Goal: Task Accomplishment & Management: Use online tool/utility

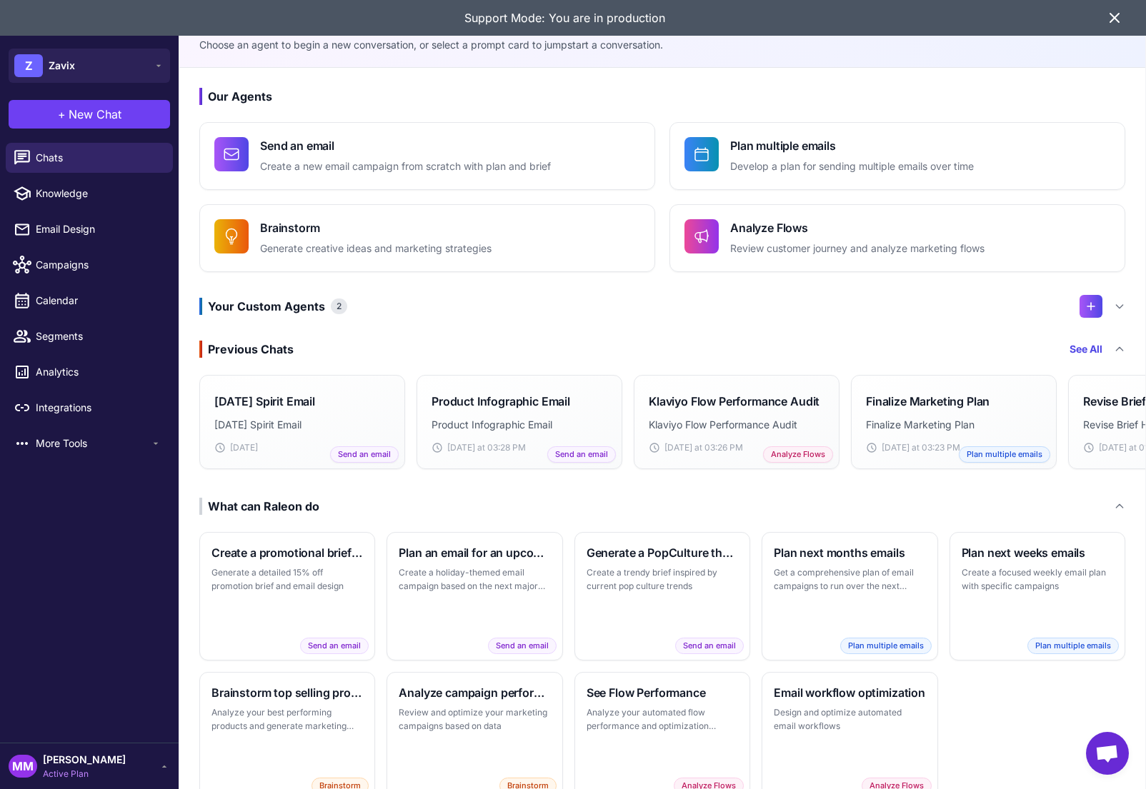
click at [1112, 24] on icon at bounding box center [1114, 17] width 17 height 17
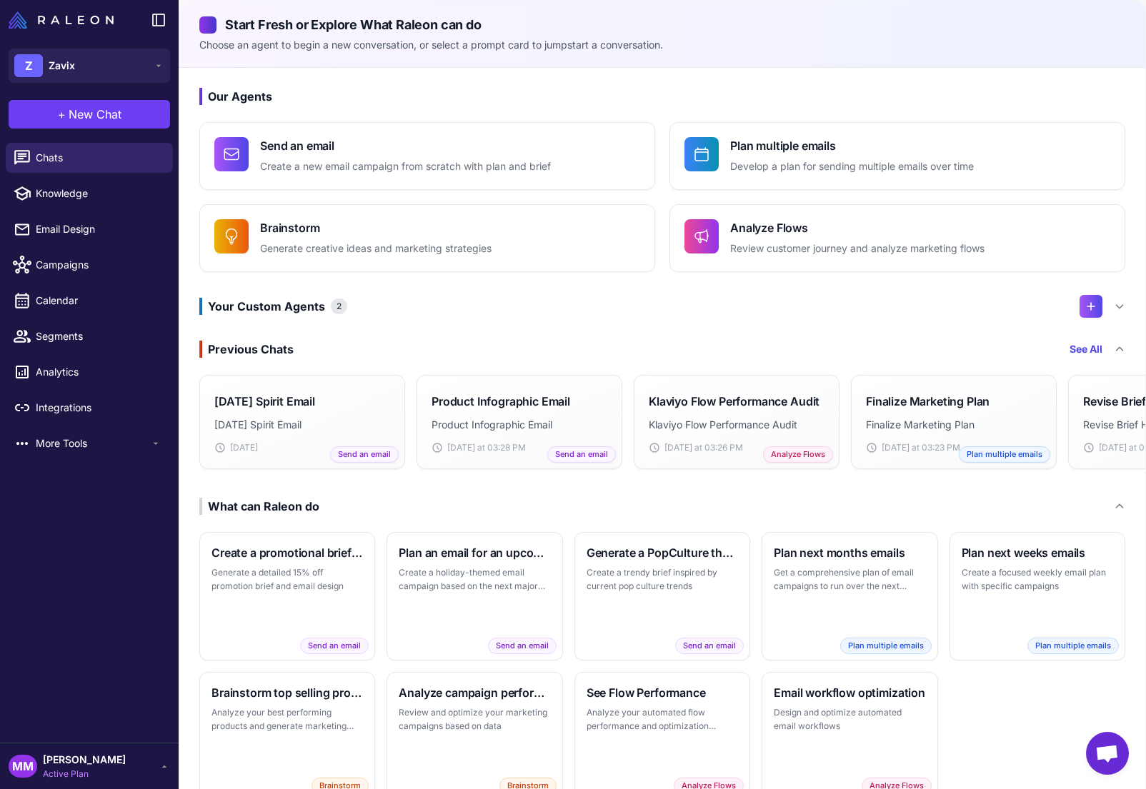
click at [417, 341] on h3 "Previous Chats See All" at bounding box center [662, 349] width 926 height 17
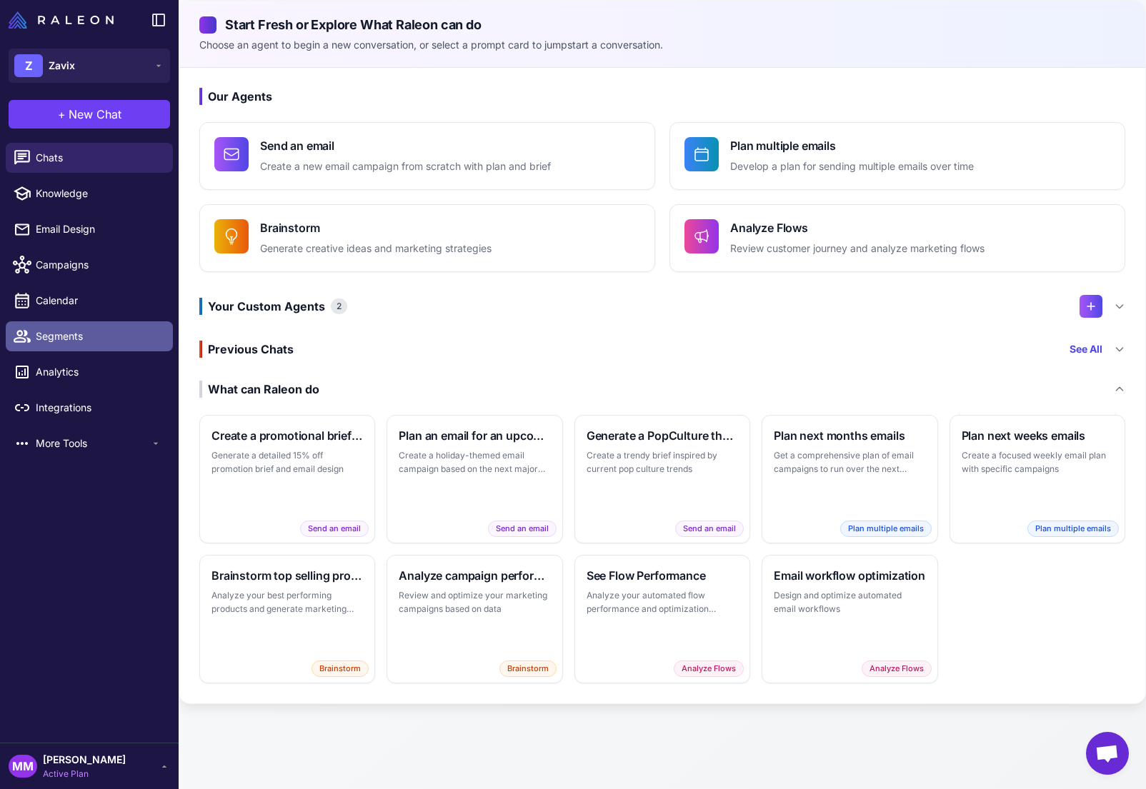
click at [64, 337] on span "Segments" at bounding box center [99, 337] width 126 height 16
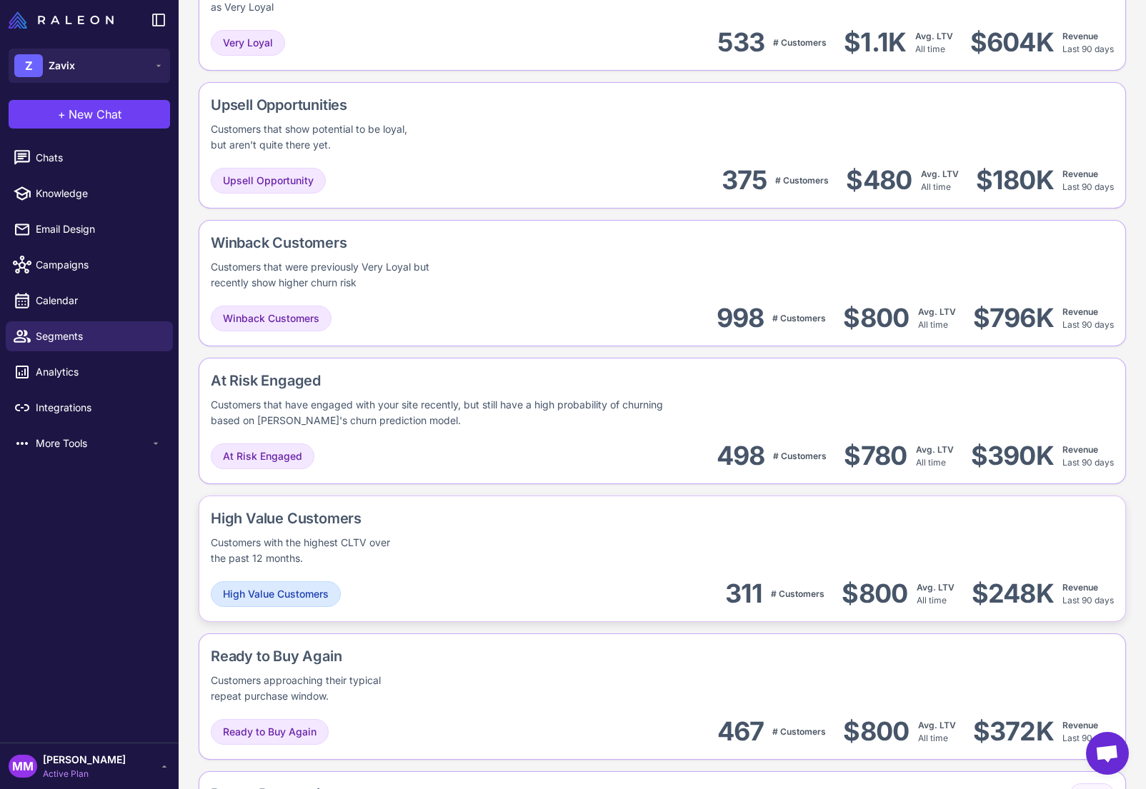
scroll to position [849, 0]
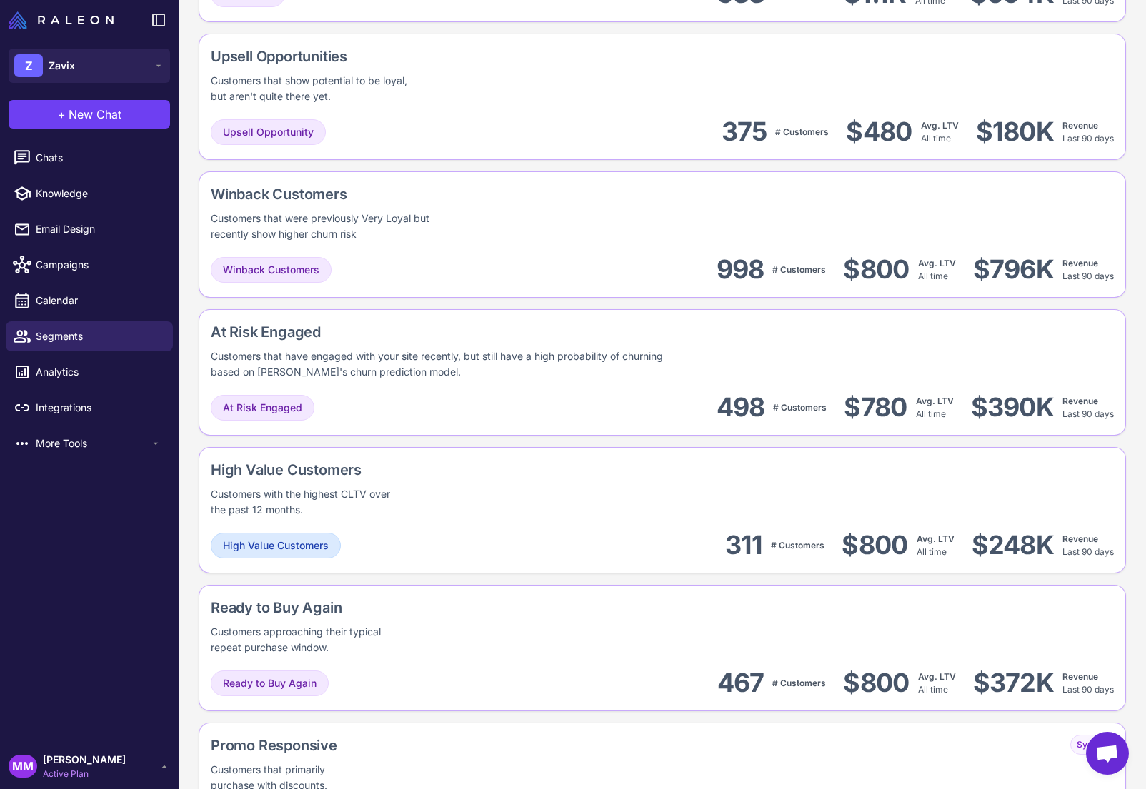
click at [59, 769] on span "Active Plan" at bounding box center [84, 774] width 83 height 13
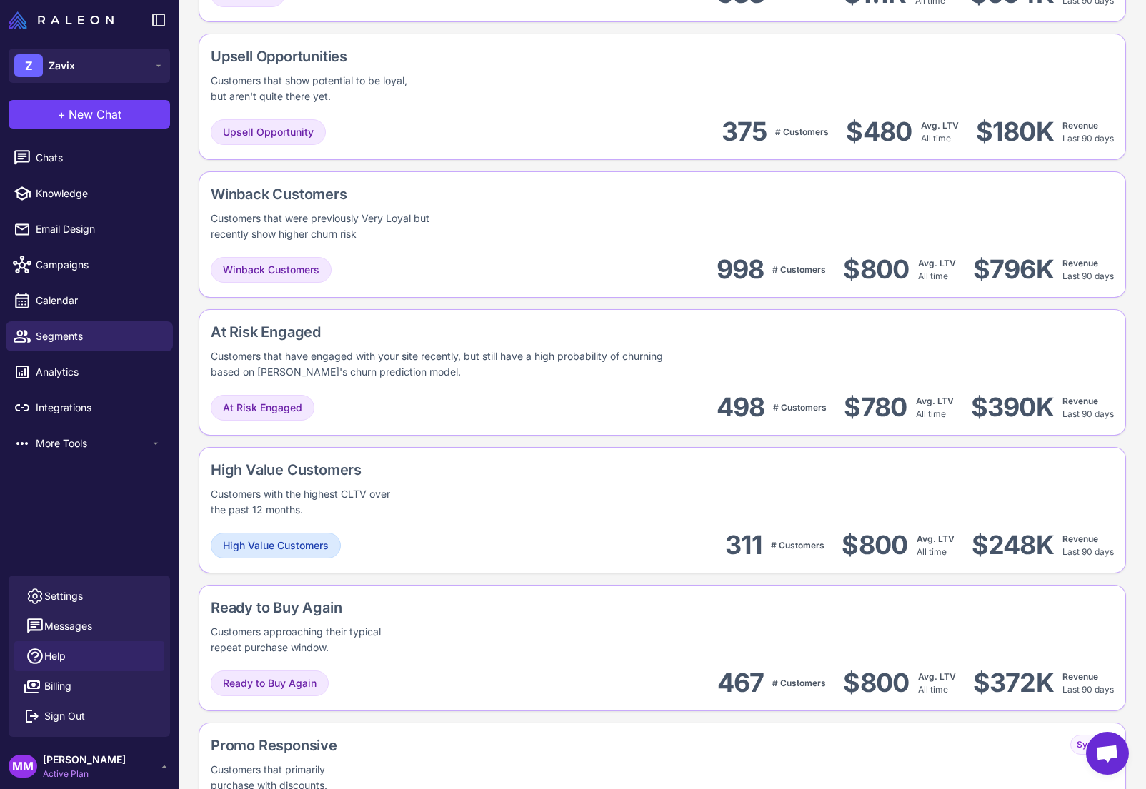
click at [62, 659] on span "Help" at bounding box center [54, 657] width 21 height 16
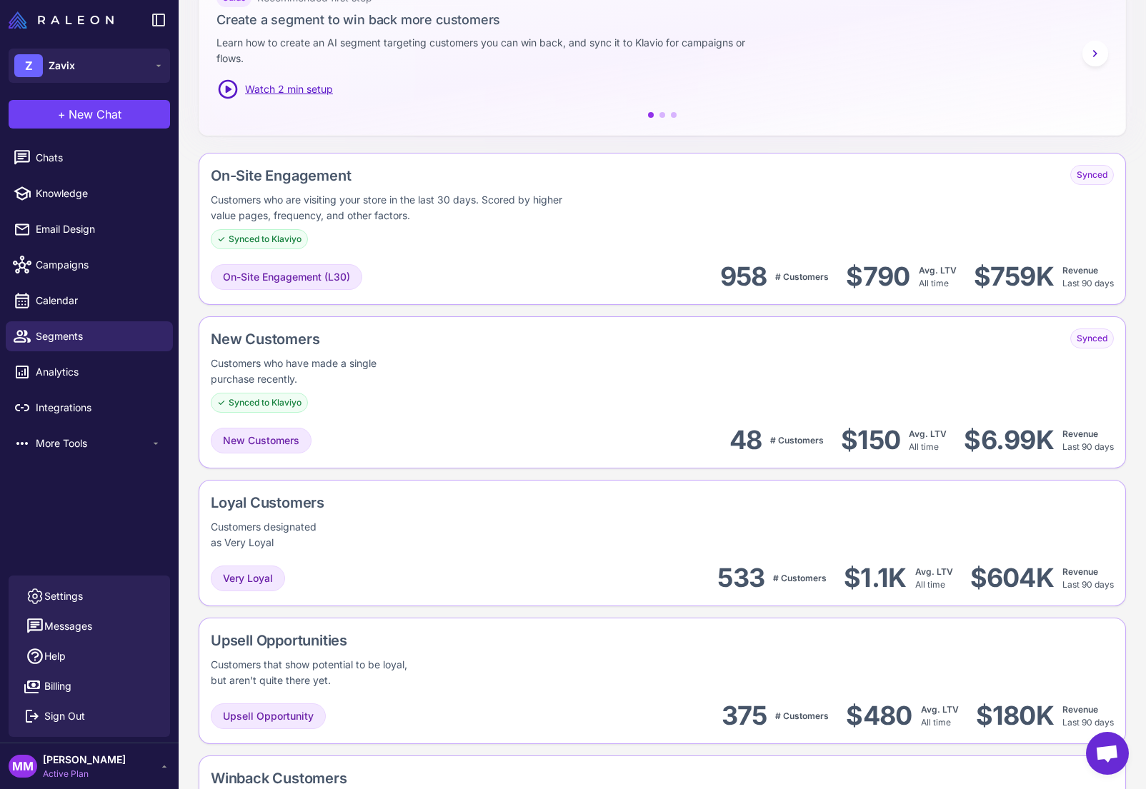
scroll to position [0, 0]
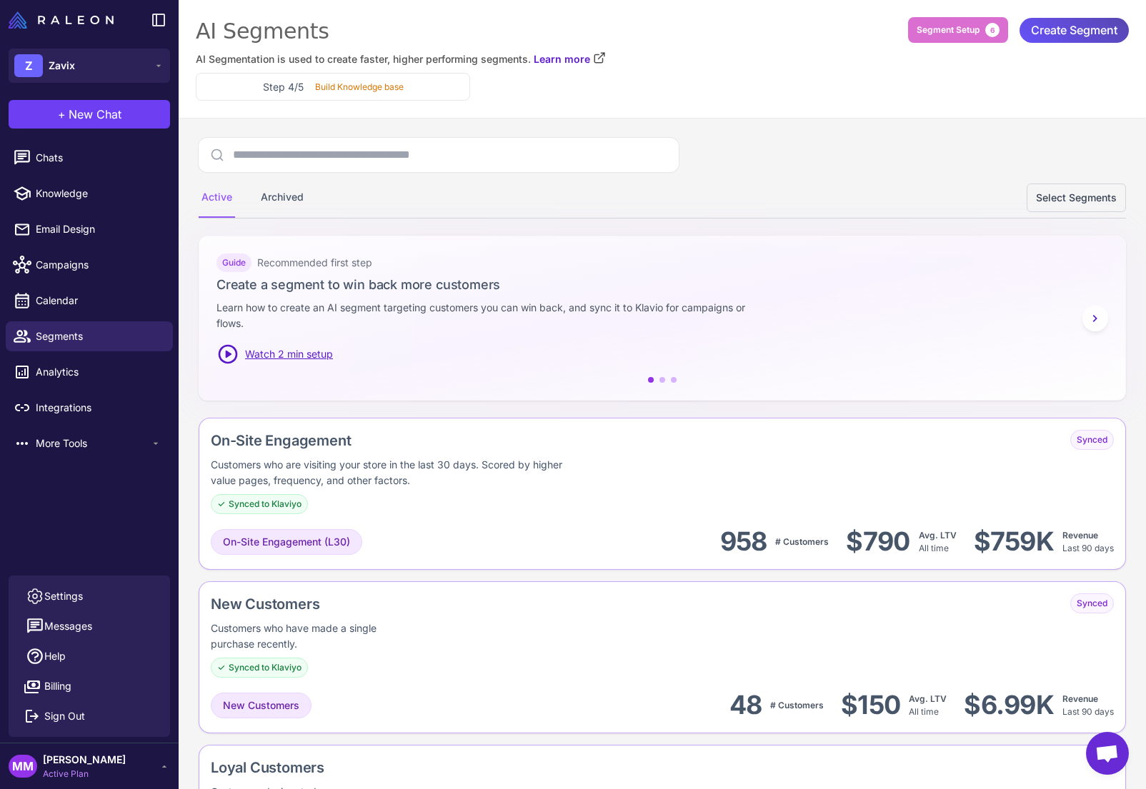
click at [1072, 34] on span "Create Segment" at bounding box center [1074, 30] width 86 height 25
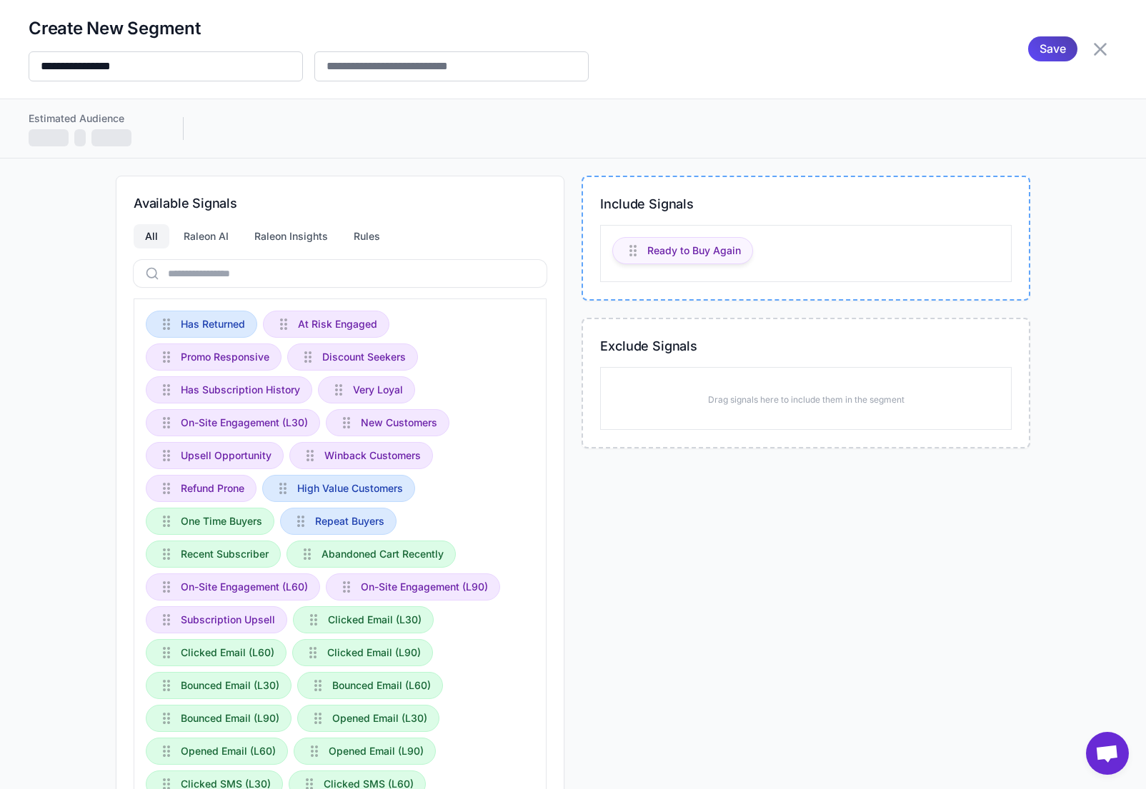
click at [670, 256] on span "Ready to Buy Again" at bounding box center [694, 251] width 94 height 16
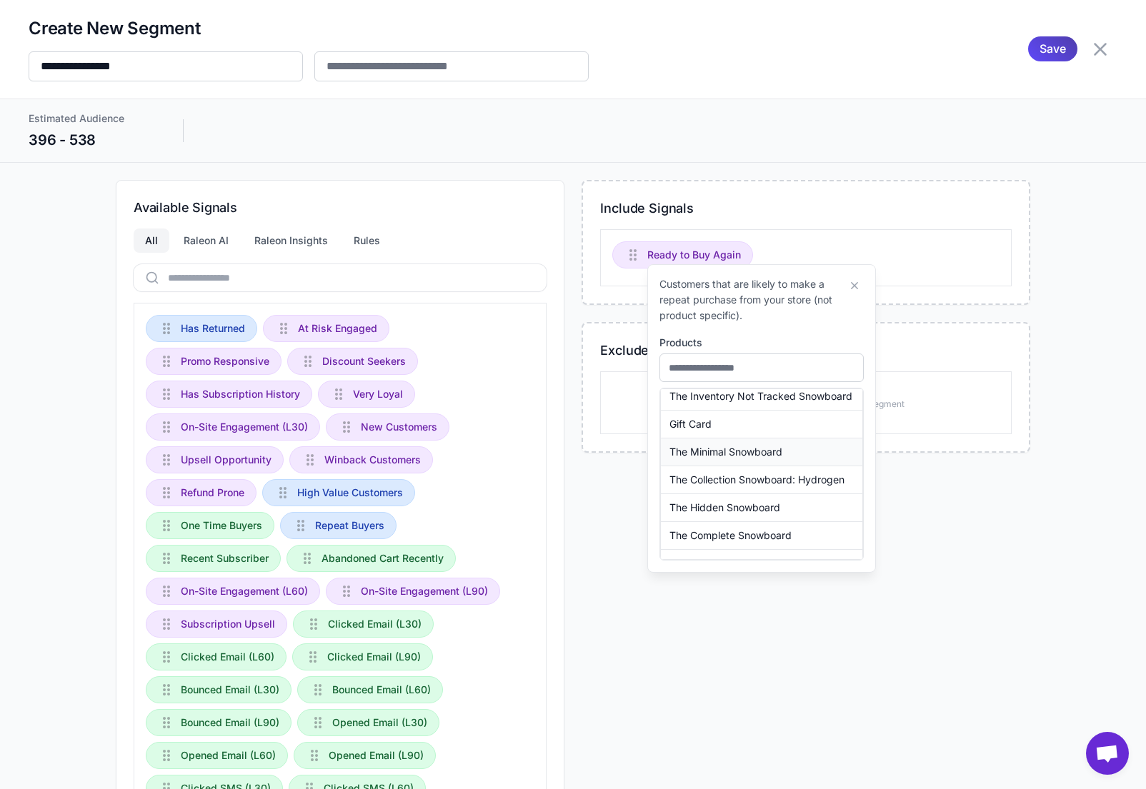
scroll to position [36, 0]
click at [727, 639] on div "Include Signals Ready to Buy Again Exclude Signals Drag signals here to include…" at bounding box center [806, 558] width 449 height 757
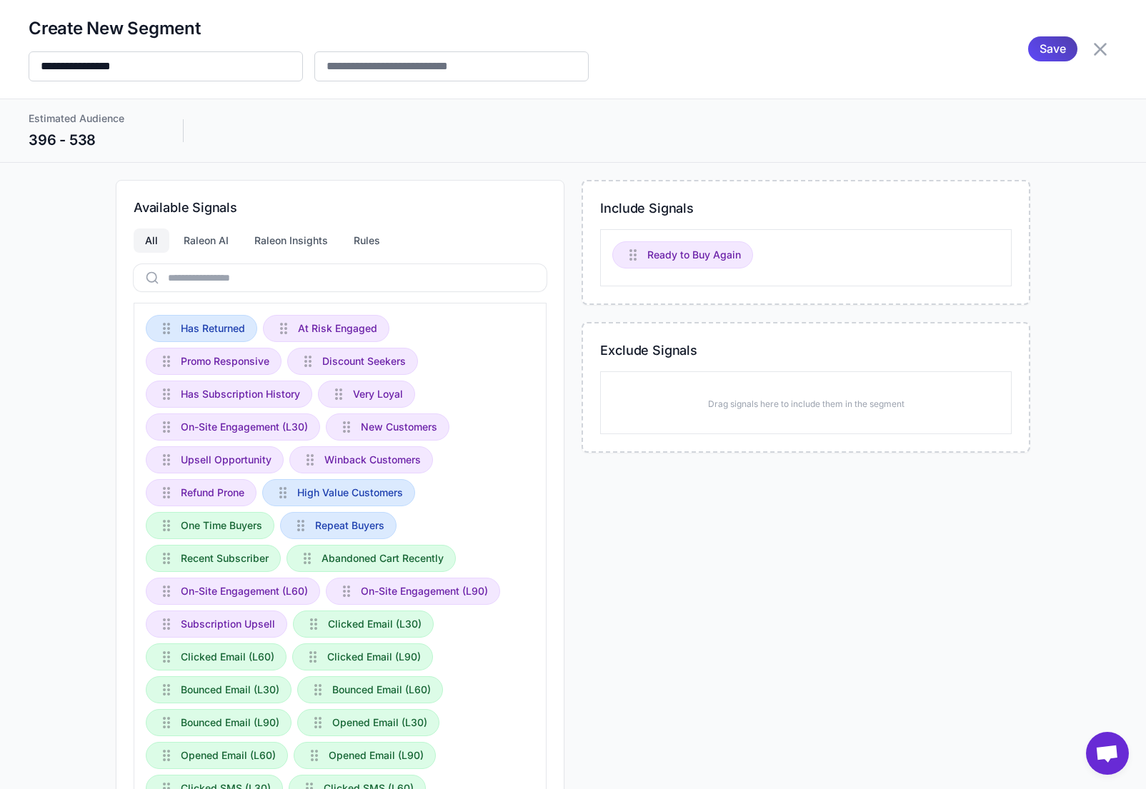
click at [629, 540] on div "Include Signals Ready to Buy Again Exclude Signals Drag signals here to include…" at bounding box center [806, 558] width 449 height 757
click at [762, 554] on div "Include Signals Ready to Buy Again Exclude Signals Drag signals here to include…" at bounding box center [806, 558] width 449 height 757
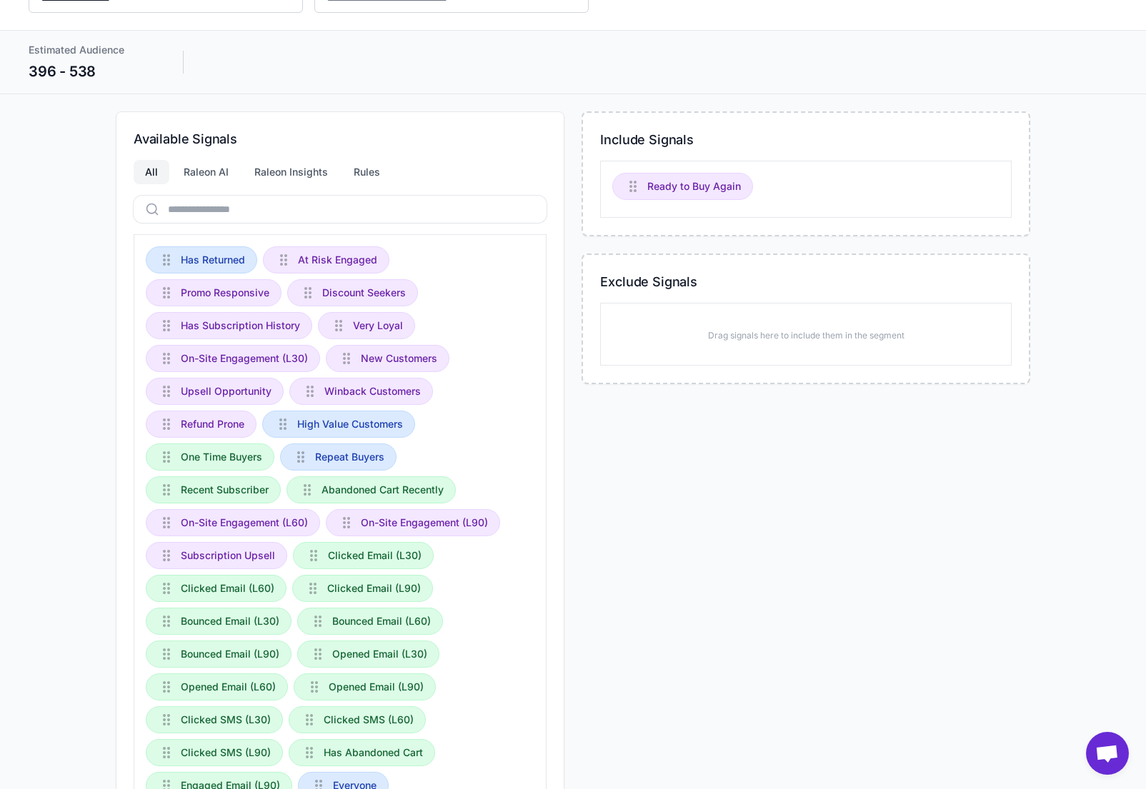
scroll to position [71, 0]
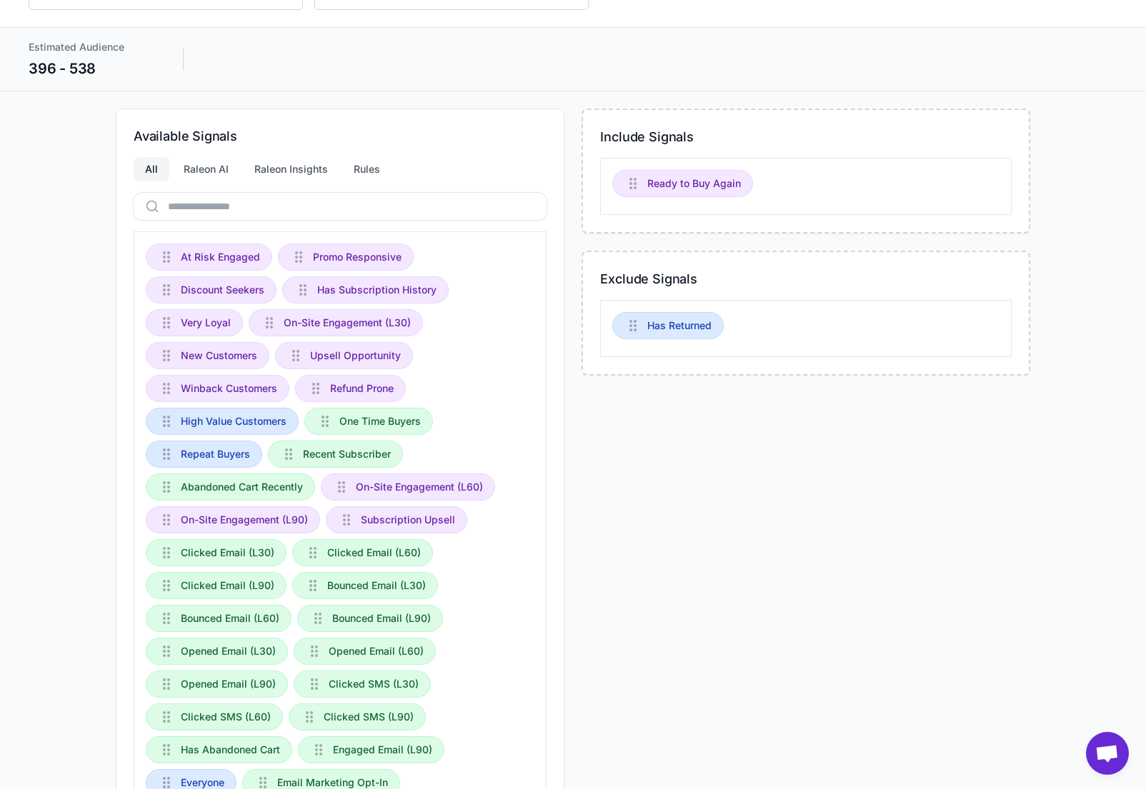
click at [692, 566] on div "Include Signals Ready to Buy Again Exclude Signals Has Returned" at bounding box center [806, 487] width 449 height 757
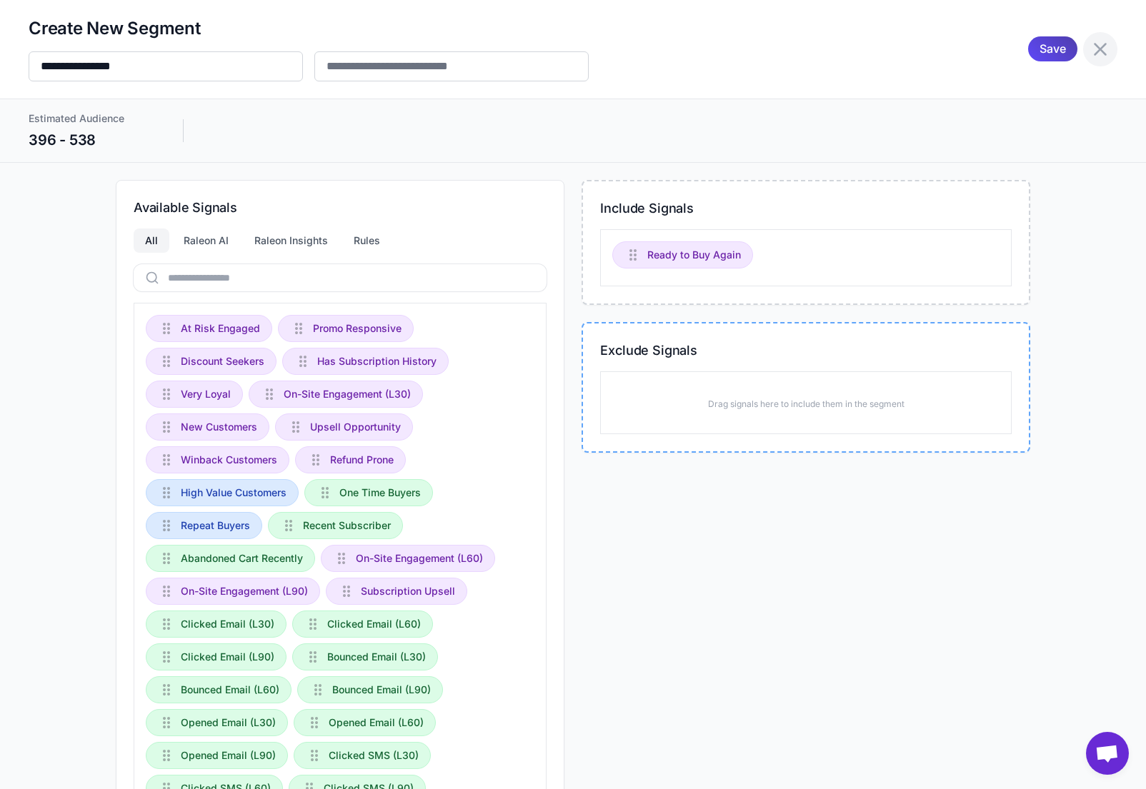
click at [1099, 52] on icon at bounding box center [1100, 49] width 23 height 23
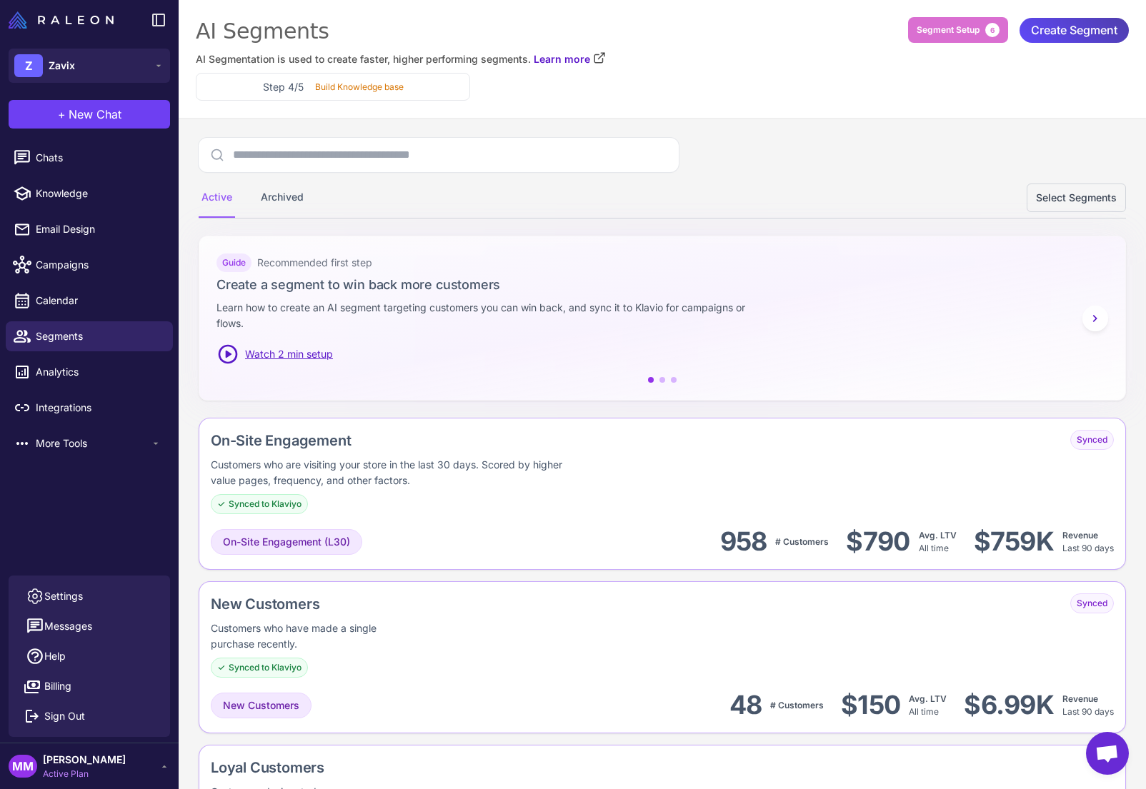
click at [700, 190] on div "Active Archived Select Segments" at bounding box center [662, 198] width 927 height 40
click at [762, 76] on div "Step 4/5 Build Knowledge base" at bounding box center [662, 87] width 933 height 28
click at [744, 114] on div "AI Segments AI Segmentation is used to create faster, higher performing segment…" at bounding box center [662, 59] width 967 height 118
click at [759, 74] on div "Step 4/5 Build Knowledge base" at bounding box center [662, 87] width 933 height 28
click at [762, 73] on div "Step 4/5 Build Knowledge base" at bounding box center [662, 87] width 933 height 28
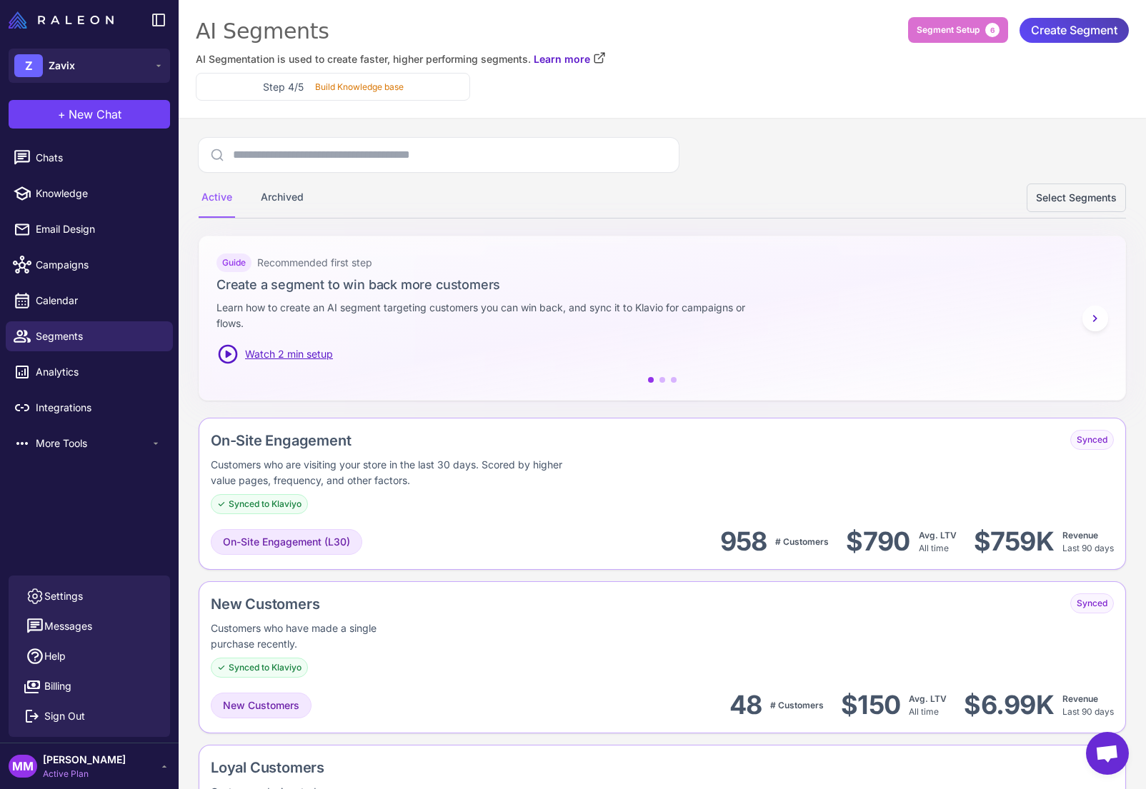
click at [770, 74] on div "Step 4/5 Build Knowledge base" at bounding box center [662, 87] width 933 height 28
click at [776, 109] on div "AI Segments AI Segmentation is used to create faster, higher performing segment…" at bounding box center [662, 59] width 967 height 118
click at [781, 83] on div "Step 4/5 Build Knowledge base" at bounding box center [662, 87] width 933 height 28
click at [109, 117] on span "New Chat" at bounding box center [95, 114] width 53 height 17
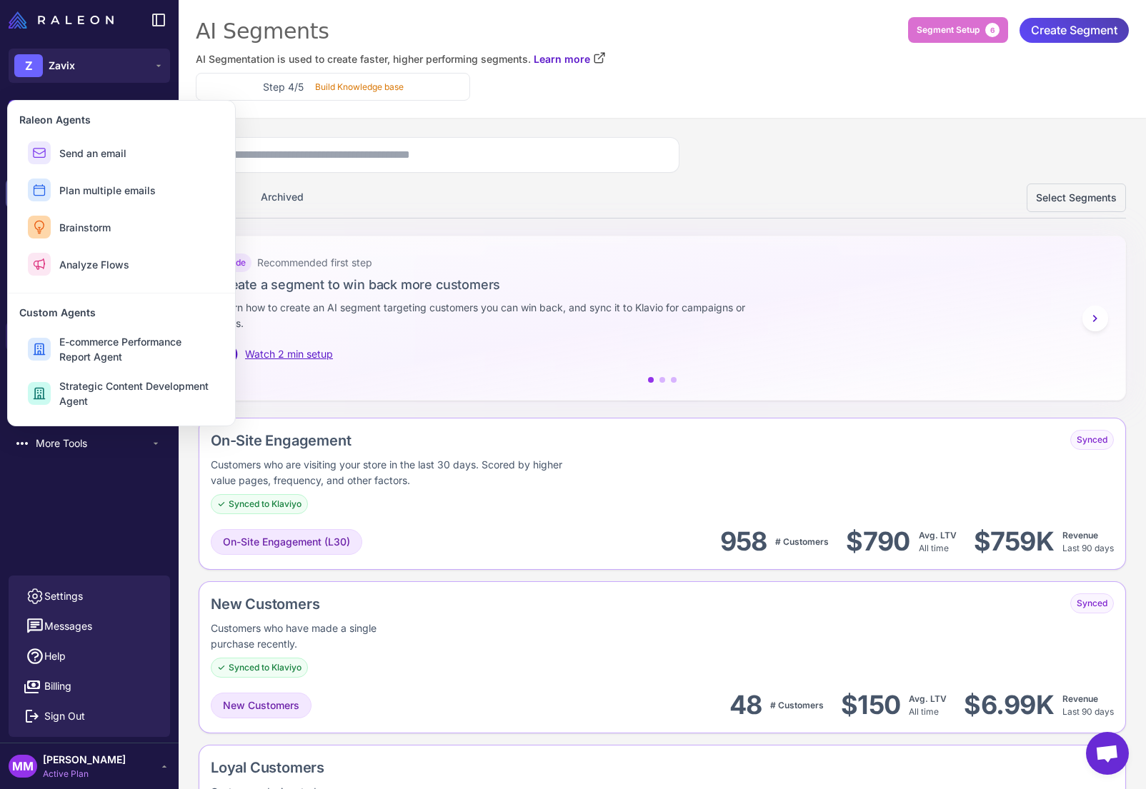
click at [131, 189] on span "Plan multiple emails" at bounding box center [107, 190] width 96 height 15
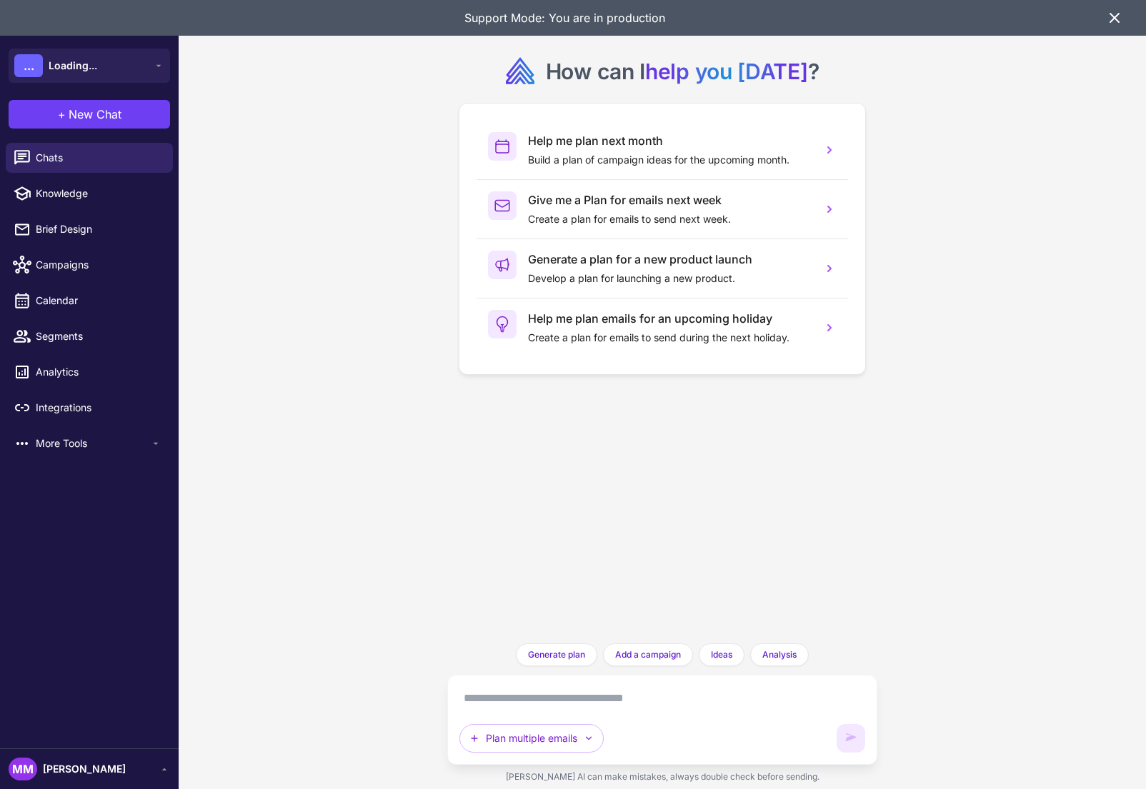
click at [394, 356] on div "How can I help you today ? Help me plan next month Build a plan of campaign ide…" at bounding box center [662, 394] width 967 height 789
click at [1117, 17] on icon at bounding box center [1114, 17] width 17 height 17
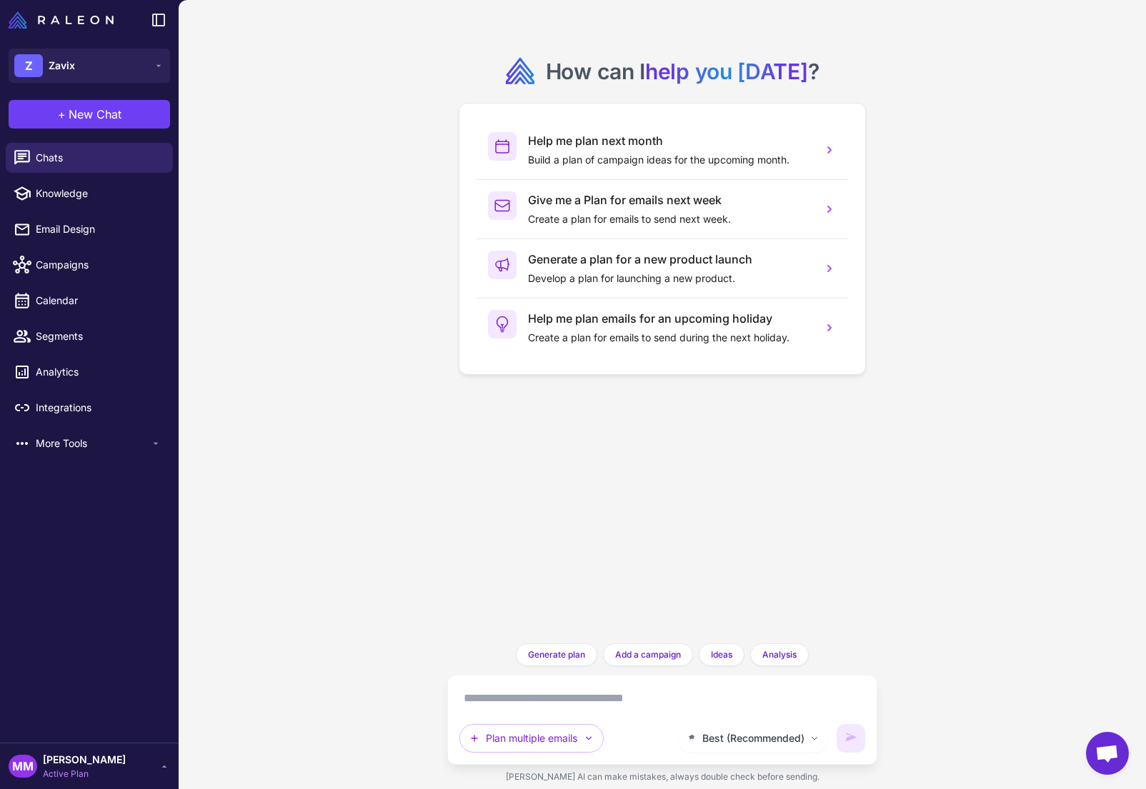
click at [417, 474] on div "How can I help you today ? Help me plan next month Build a plan of campaign ide…" at bounding box center [662, 394] width 967 height 789
click at [394, 514] on div "How can I help you today ? Help me plan next month Build a plan of campaign ide…" at bounding box center [662, 394] width 967 height 789
click at [385, 607] on div "How can I help you today ? Help me plan next month Build a plan of campaign ide…" at bounding box center [662, 394] width 967 height 789
click at [299, 481] on div "How can I help you today ? Help me plan next month Build a plan of campaign ide…" at bounding box center [662, 394] width 967 height 789
click at [230, 126] on div "How can I help you today ? Help me plan next month Build a plan of campaign ide…" at bounding box center [662, 394] width 967 height 789
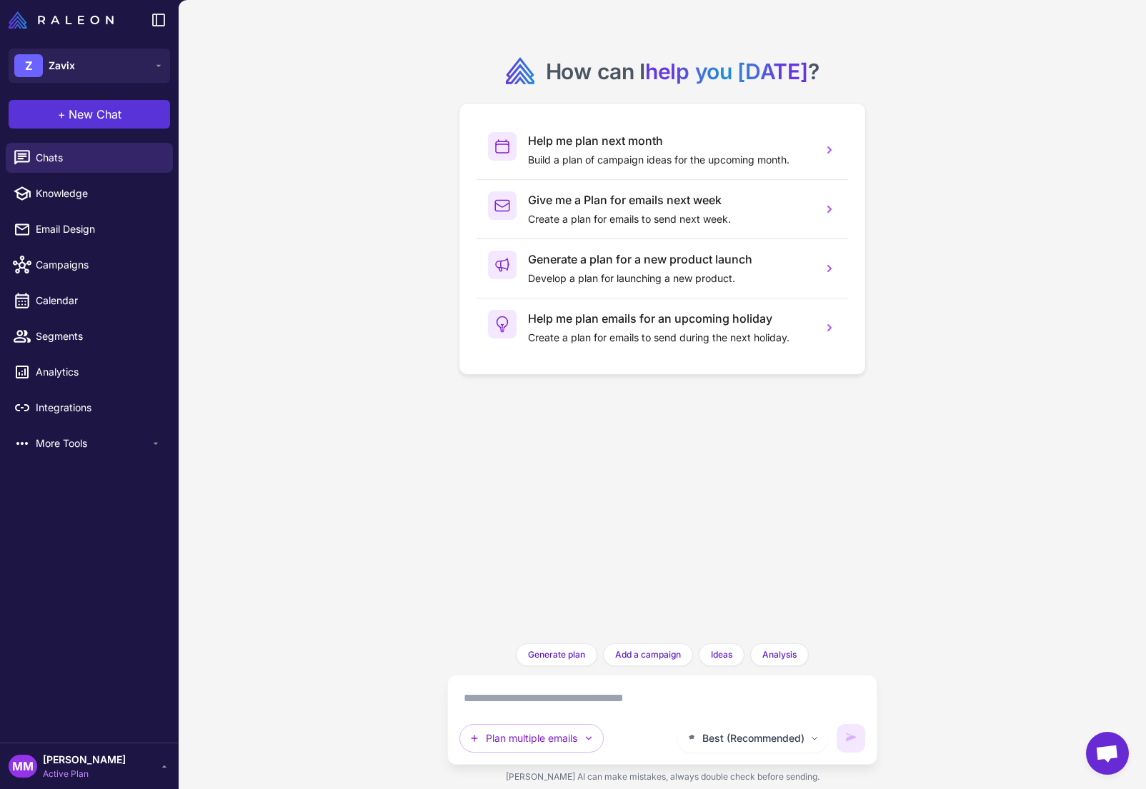
click at [122, 116] on button "+ New Chat" at bounding box center [89, 114] width 161 height 29
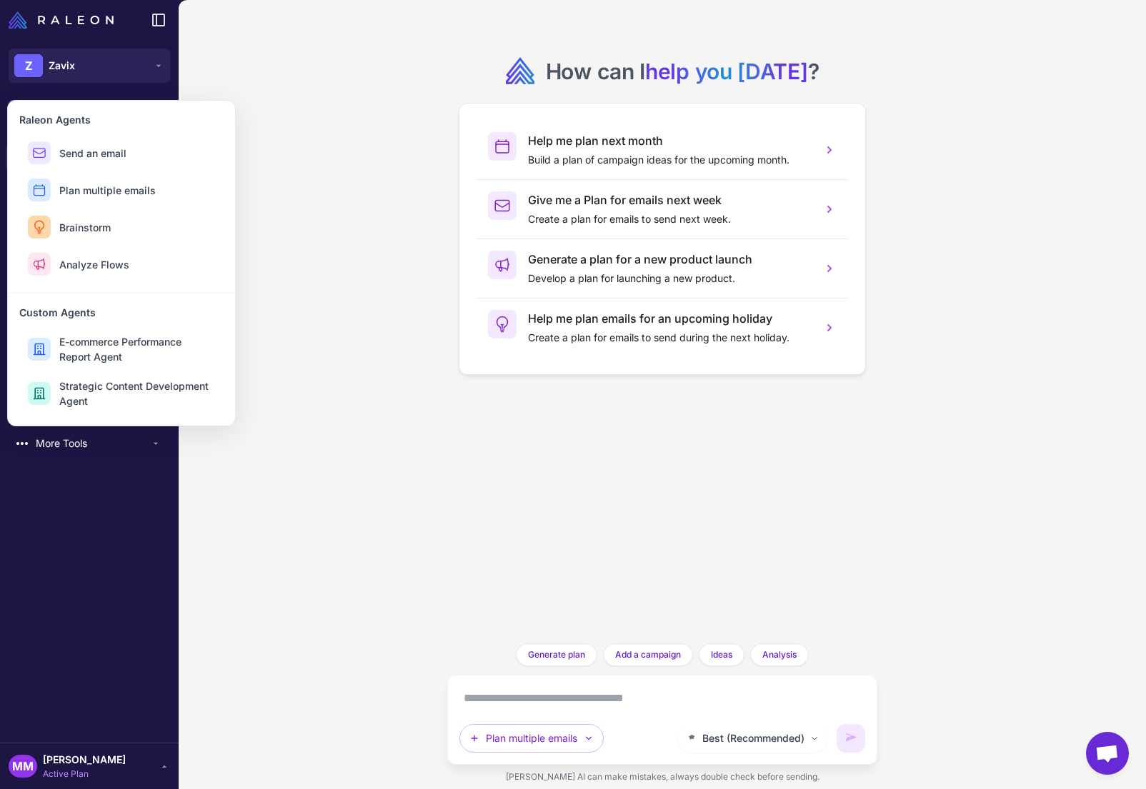
click at [279, 415] on div "How can I help you today ? Help me plan next month Build a plan of campaign ide…" at bounding box center [662, 394] width 967 height 789
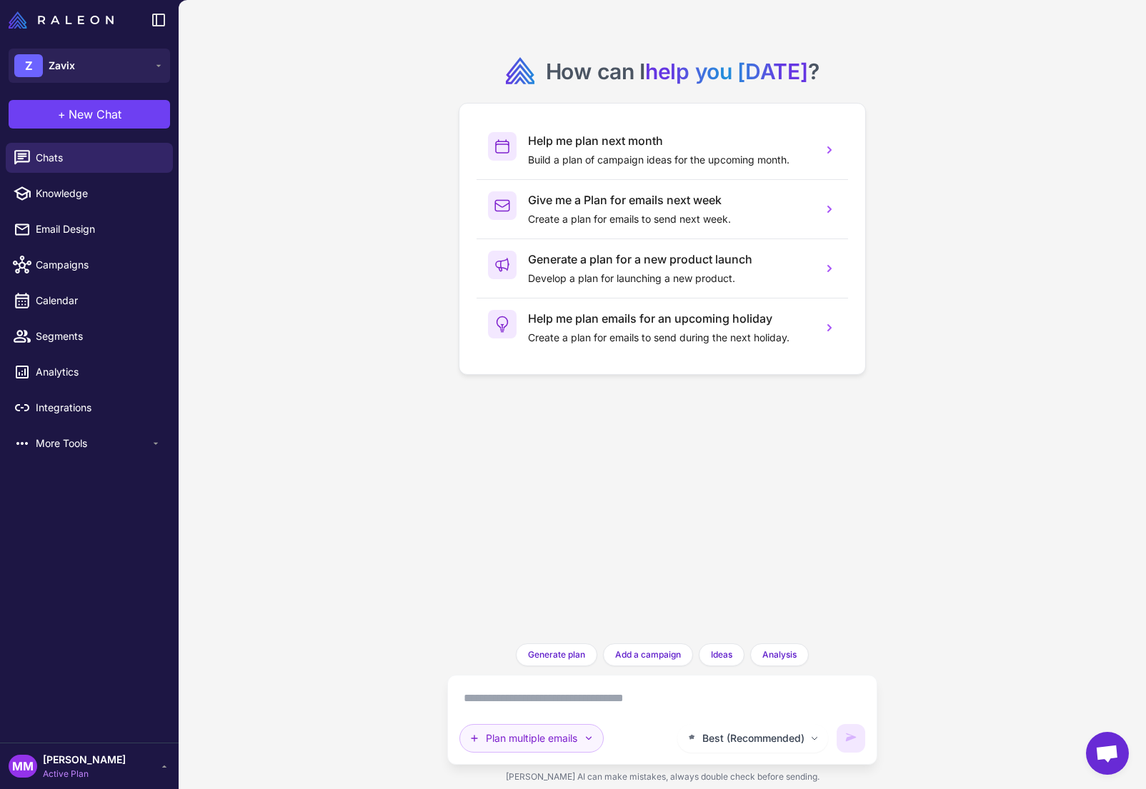
click at [593, 739] on icon "button" at bounding box center [588, 738] width 11 height 11
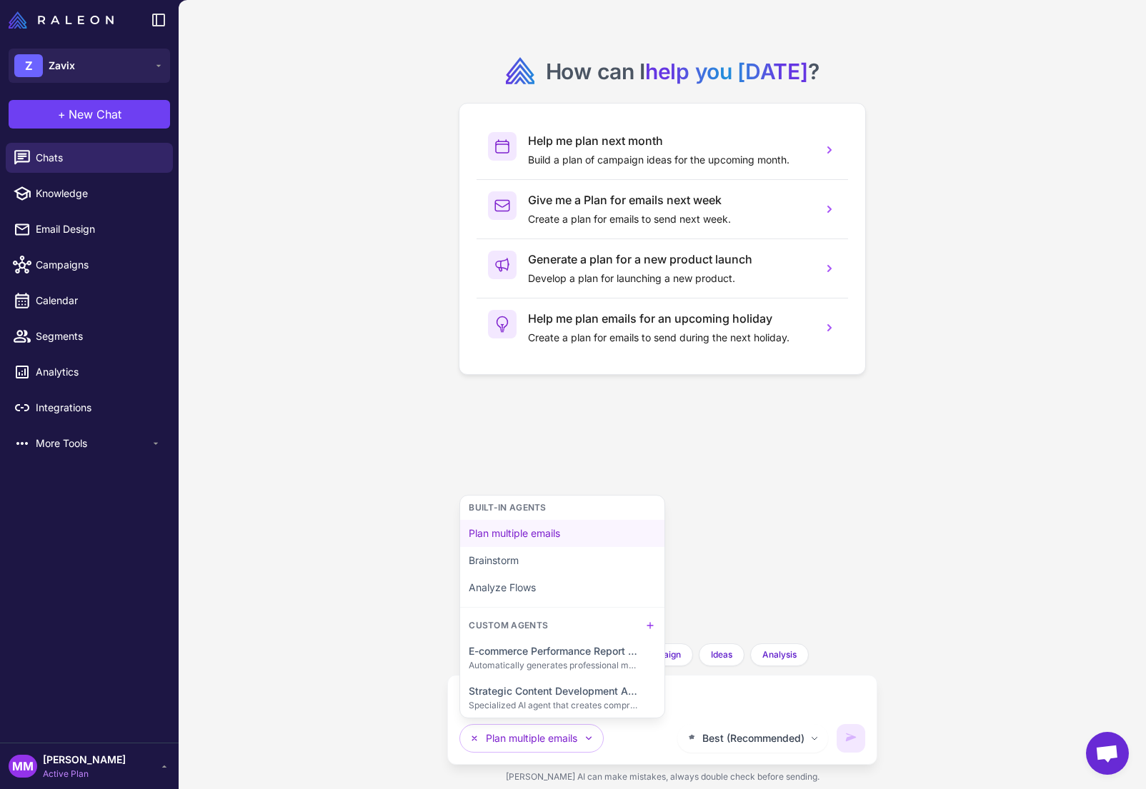
click at [659, 625] on div "Custom Agents" at bounding box center [562, 626] width 204 height 24
click at [651, 629] on icon at bounding box center [649, 625] width 11 height 11
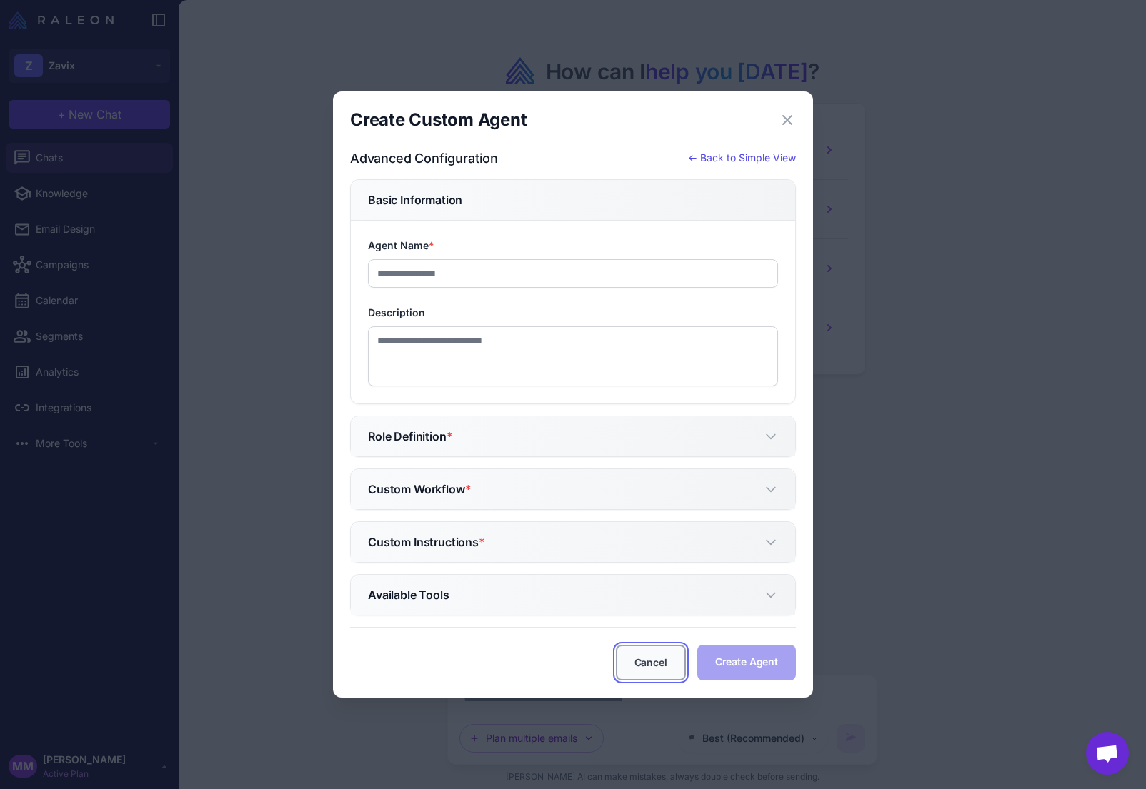
click at [644, 660] on button "Cancel" at bounding box center [651, 663] width 70 height 36
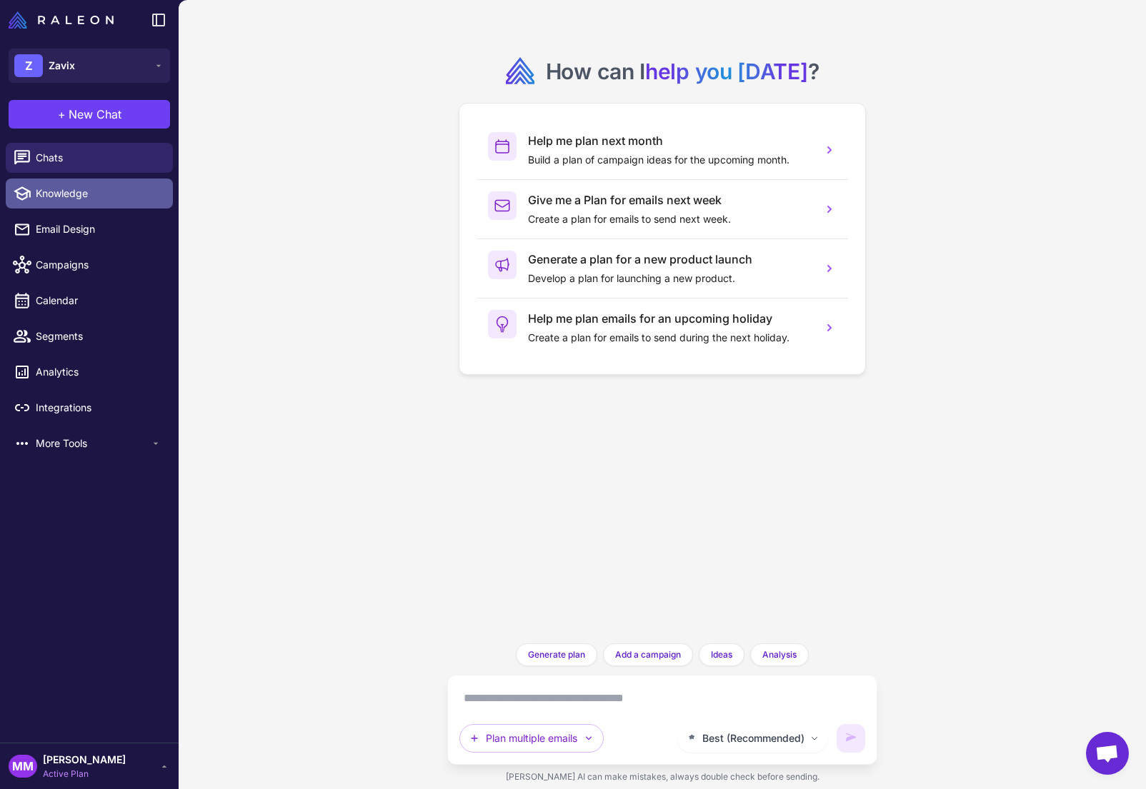
click at [79, 195] on span "Knowledge" at bounding box center [99, 194] width 126 height 16
select select
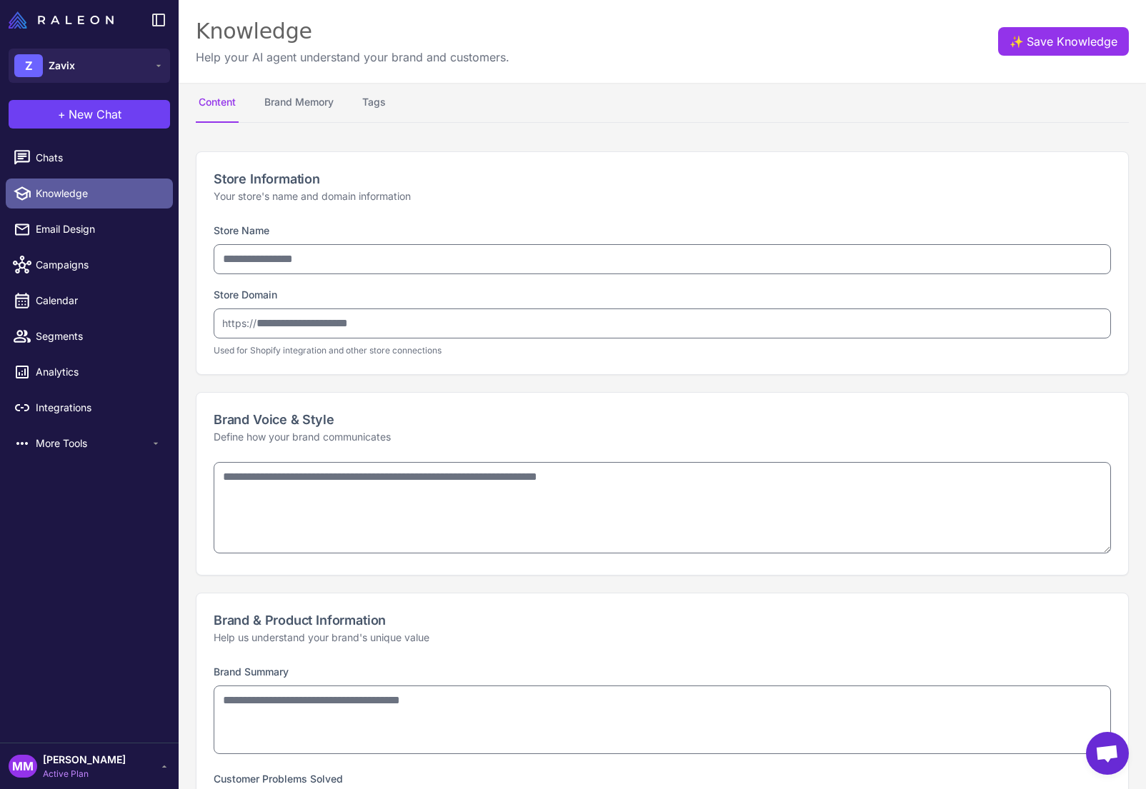
type input "*****"
type input "**********"
type textarea "**********"
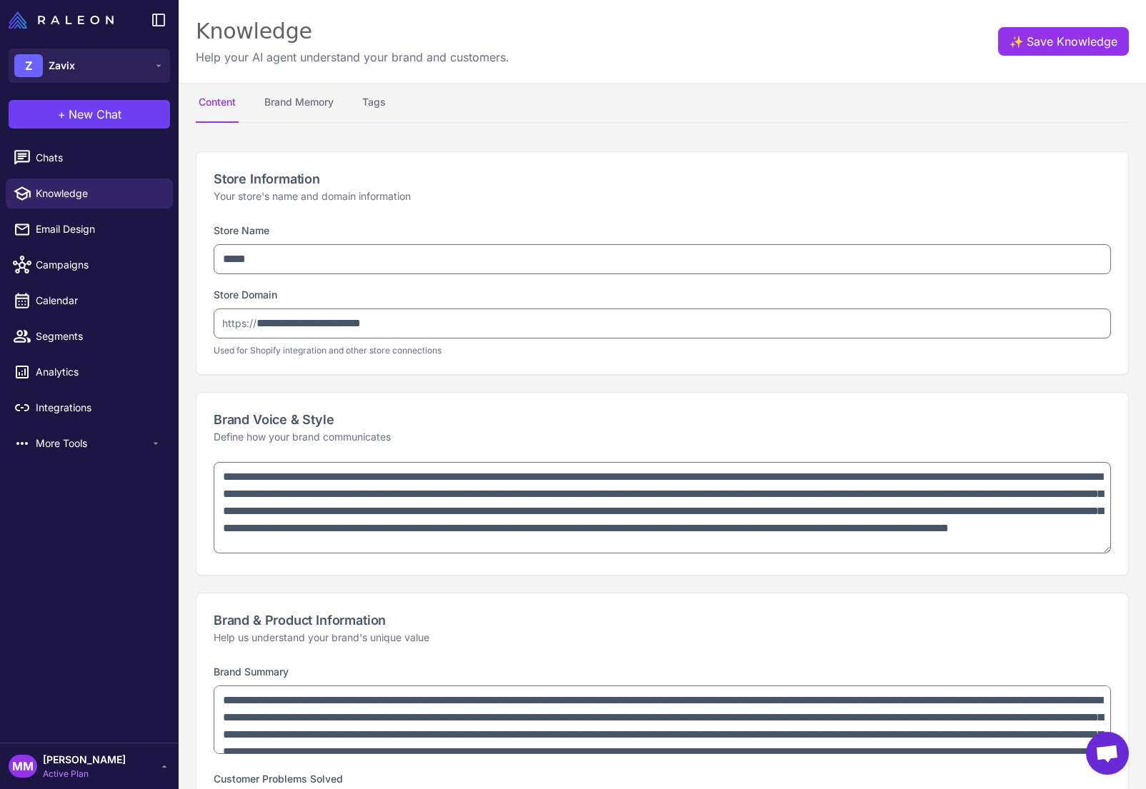
type textarea "**********"
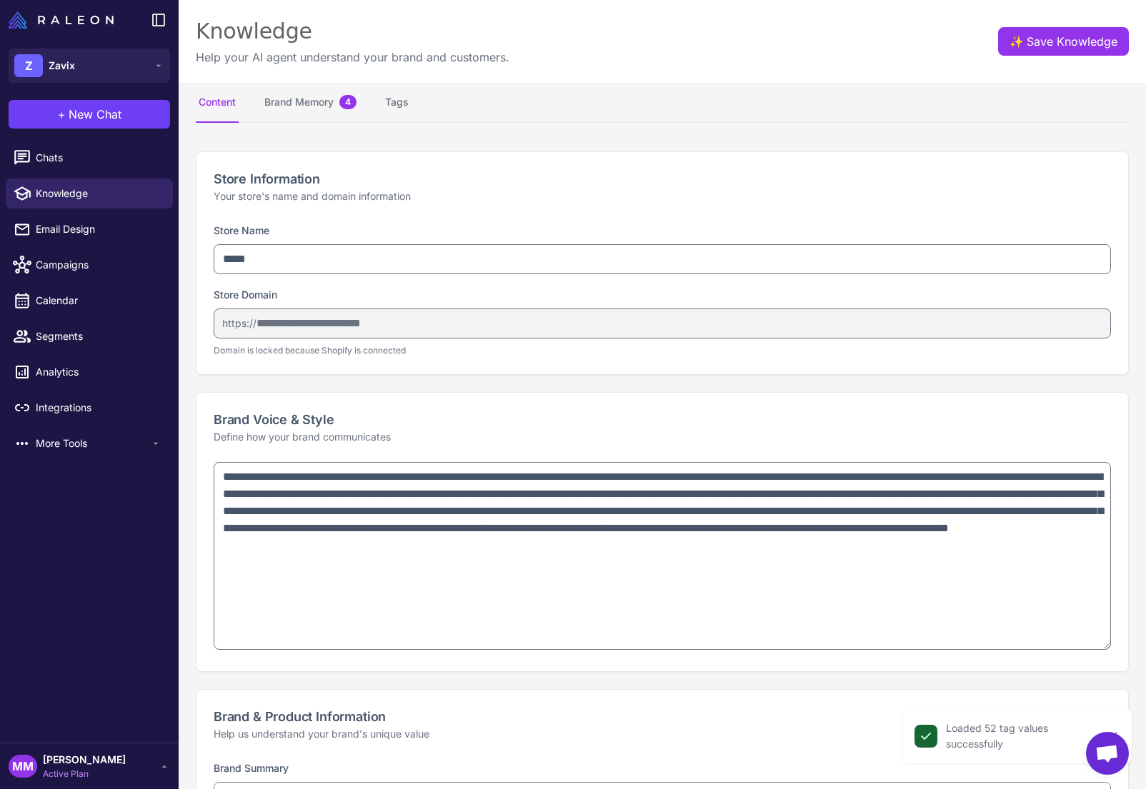
drag, startPoint x: 1106, startPoint y: 552, endPoint x: 1112, endPoint y: 649, distance: 96.6
click at [1112, 649] on div "**********" at bounding box center [662, 566] width 932 height 209
click at [406, 438] on p "Define how your brand communicates" at bounding box center [662, 437] width 897 height 16
click at [406, 194] on p "Your store's name and domain information" at bounding box center [662, 197] width 897 height 16
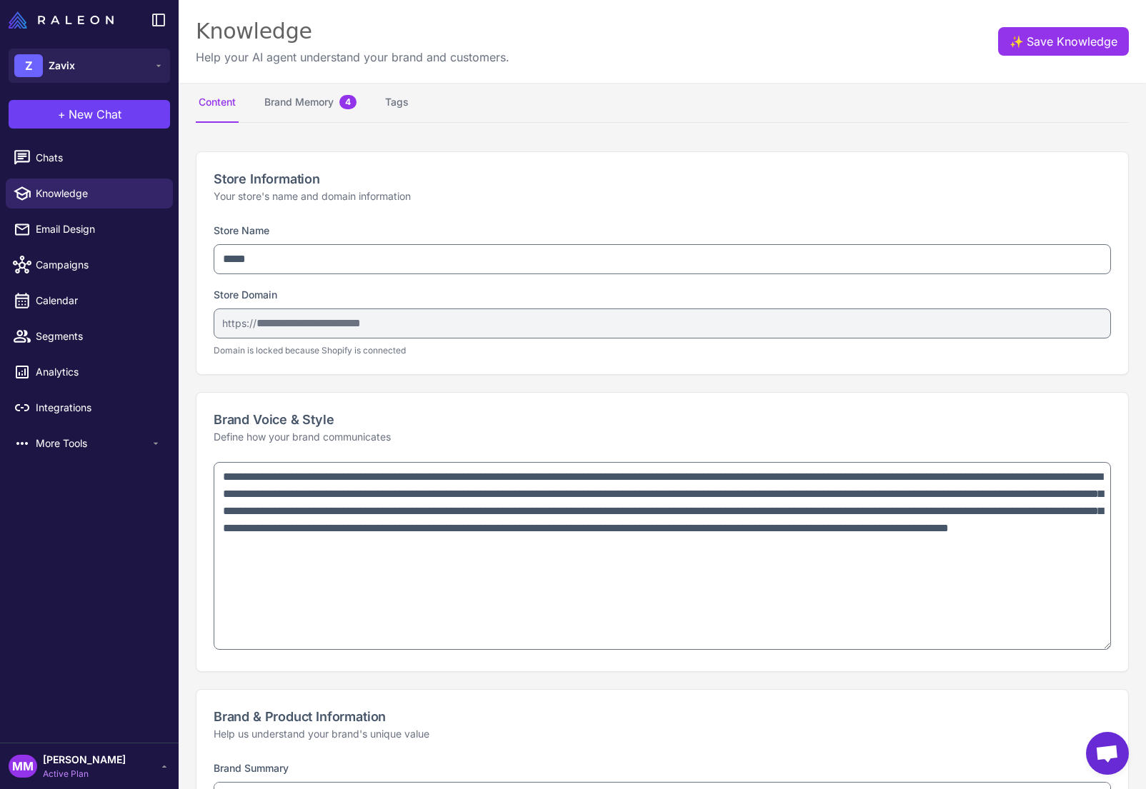
click at [442, 195] on p "Your store's name and domain information" at bounding box center [662, 197] width 897 height 16
